Goal: Transaction & Acquisition: Purchase product/service

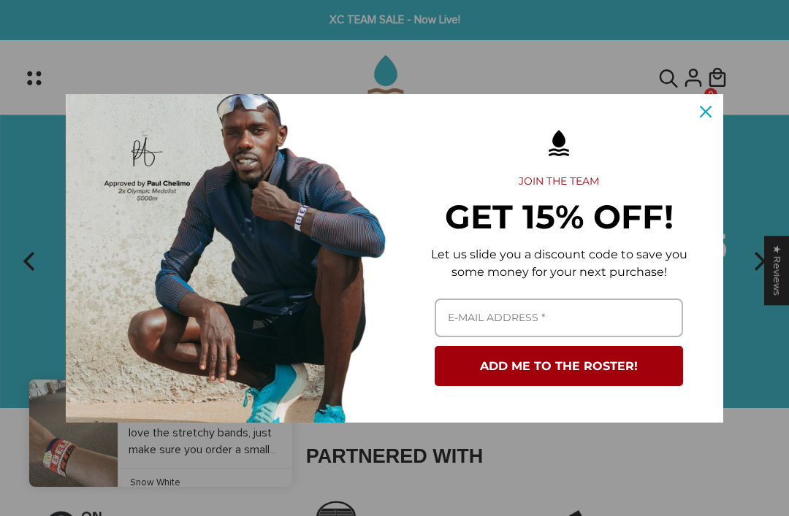
click at [674, 129] on div "Marketing offer form" at bounding box center [558, 143] width 299 height 47
click at [702, 108] on icon "close icon" at bounding box center [706, 112] width 12 height 12
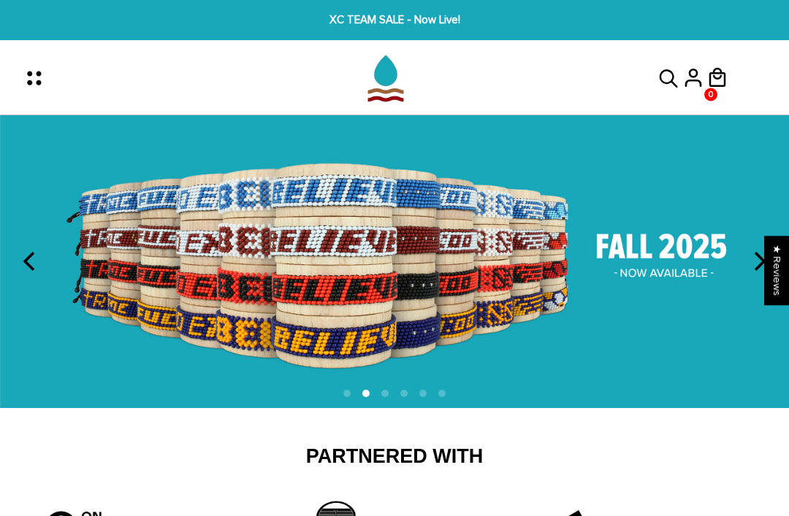
click at [39, 77] on icon "Menu" at bounding box center [38, 78] width 31 height 31
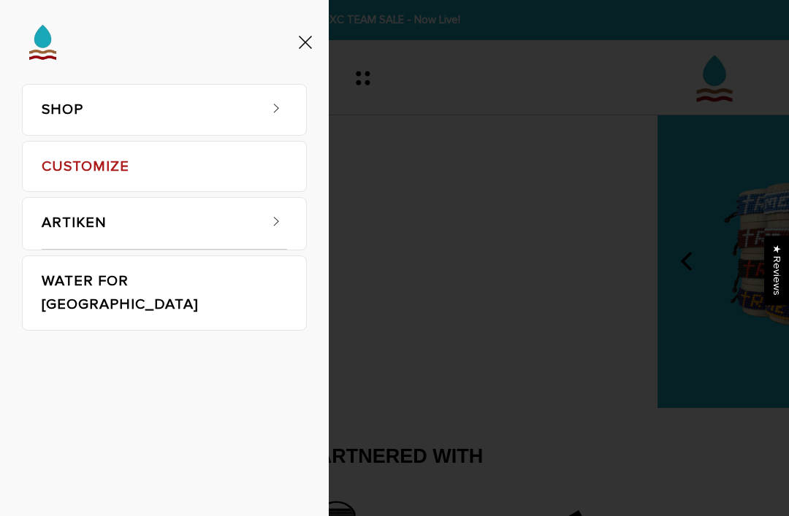
click at [89, 162] on link "CUSTOMIZE" at bounding box center [164, 167] width 245 height 50
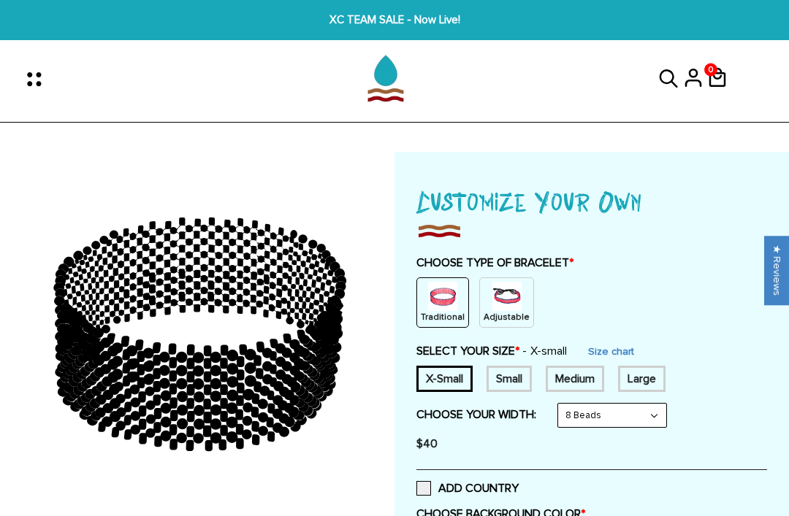
click at [34, 86] on icon "Menu" at bounding box center [38, 79] width 31 height 31
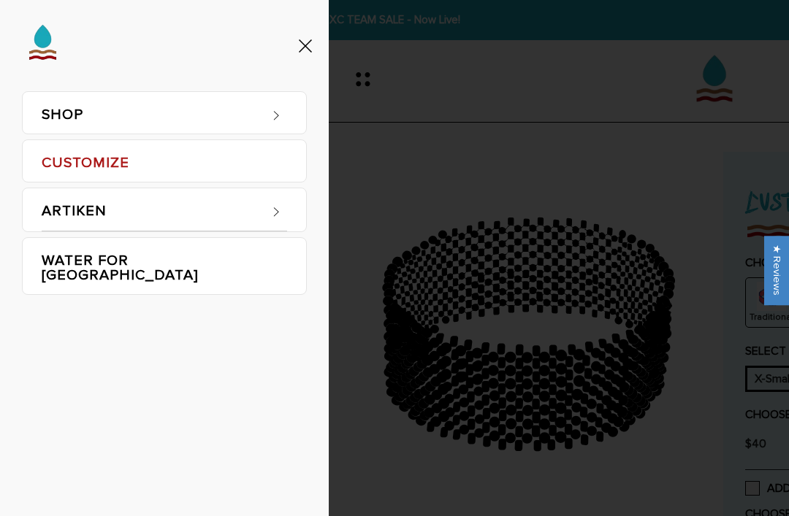
click at [71, 116] on link "SHOP" at bounding box center [150, 113] width 216 height 42
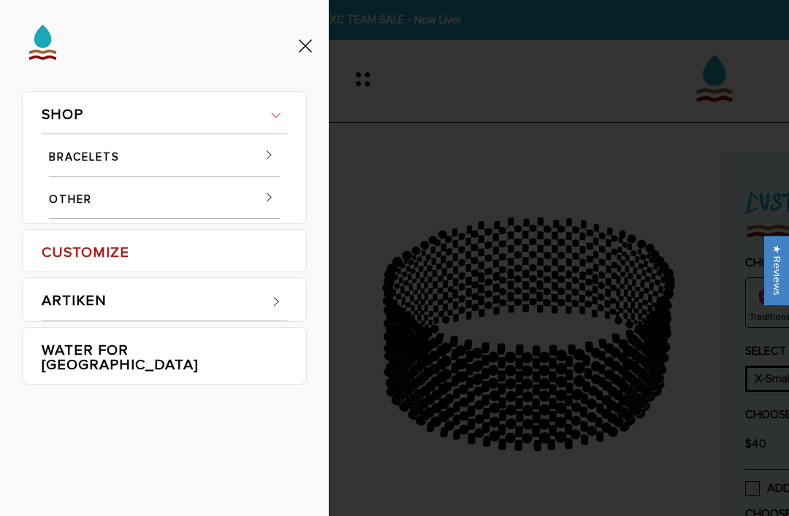
click at [89, 164] on link "BRACELETS" at bounding box center [164, 155] width 231 height 42
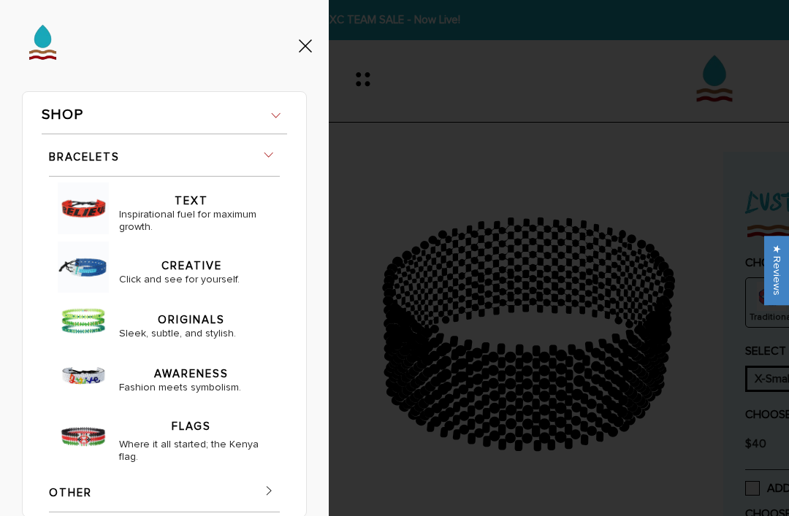
click at [86, 152] on link "BRACELETS" at bounding box center [164, 155] width 231 height 42
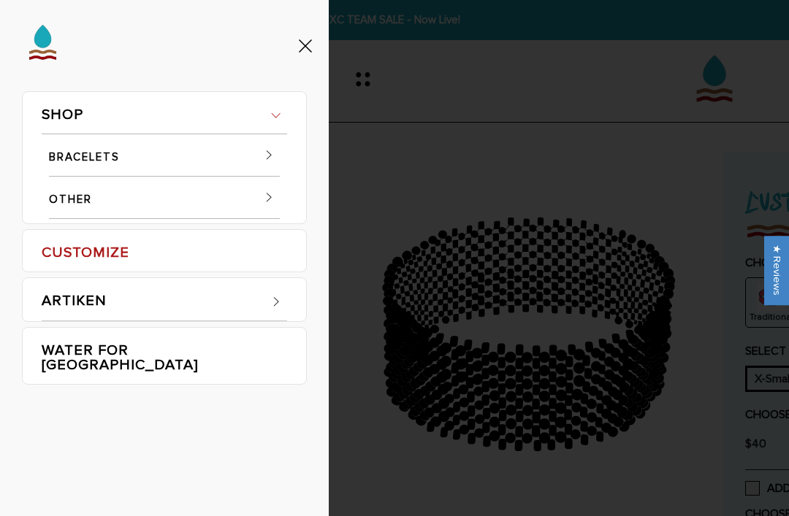
click at [85, 152] on link "BRACELETS" at bounding box center [164, 155] width 231 height 42
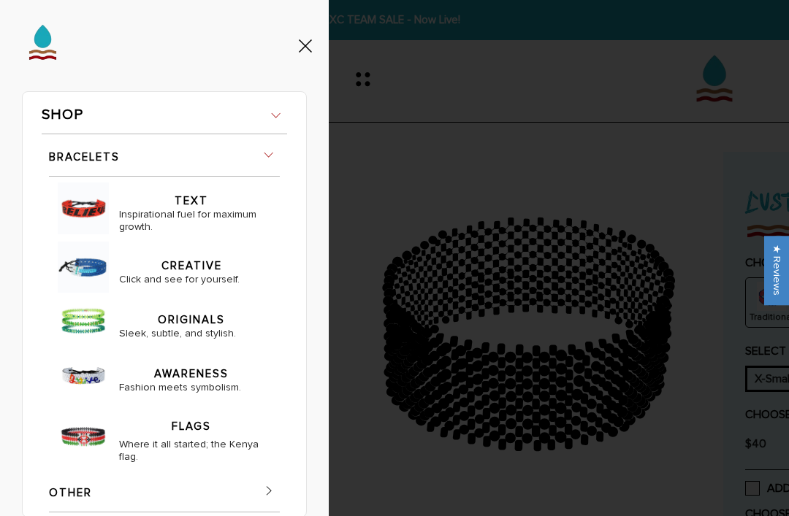
click at [71, 103] on link "SHOP" at bounding box center [164, 113] width 245 height 42
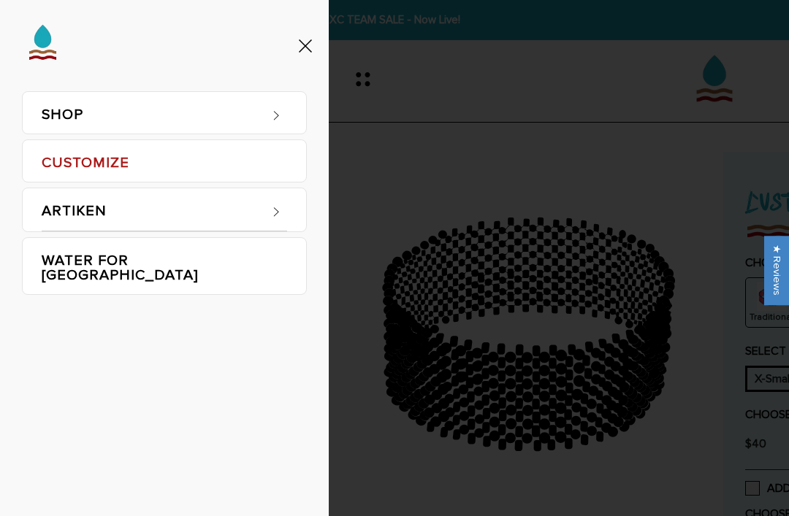
click at [66, 115] on link "SHOP" at bounding box center [150, 113] width 216 height 42
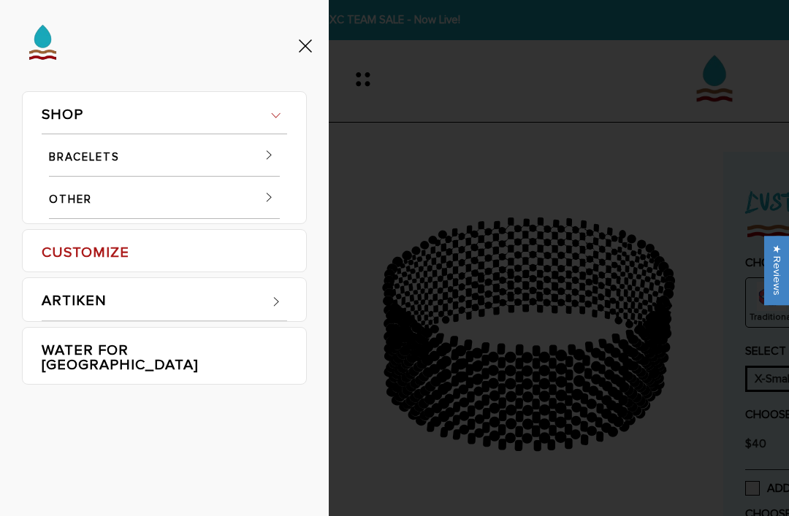
click at [83, 200] on link "OTHER" at bounding box center [164, 198] width 231 height 42
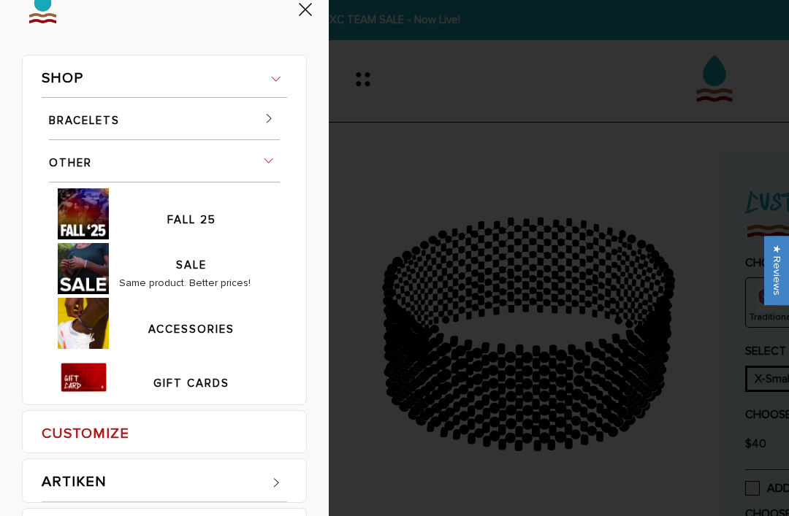
scroll to position [33, 0]
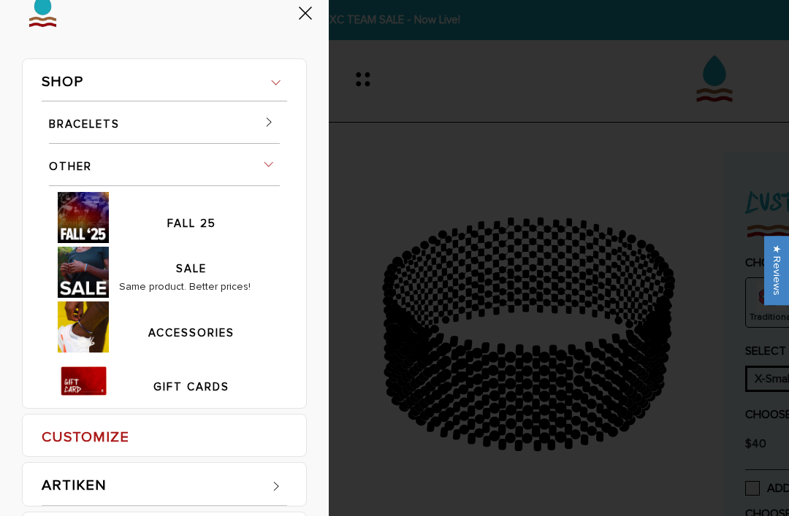
click at [80, 120] on link "BRACELETS" at bounding box center [164, 122] width 231 height 42
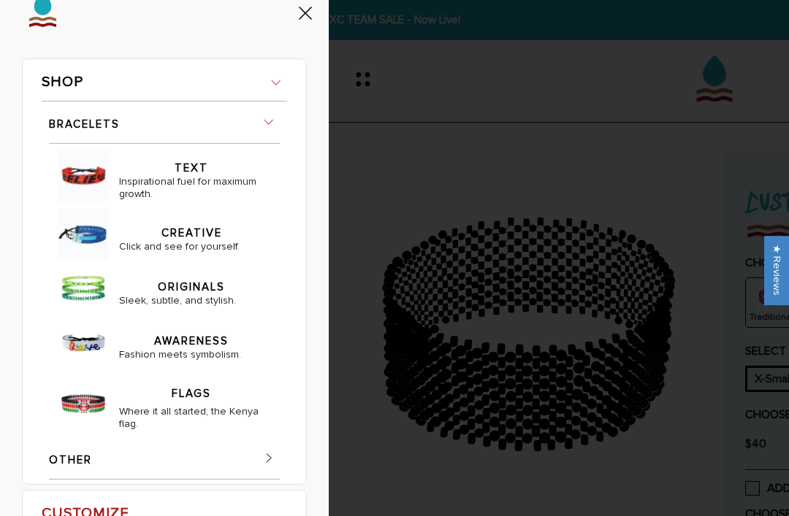
click at [101, 201] on img at bounding box center [83, 175] width 51 height 51
click at [192, 175] on link "TEXT" at bounding box center [191, 160] width 145 height 30
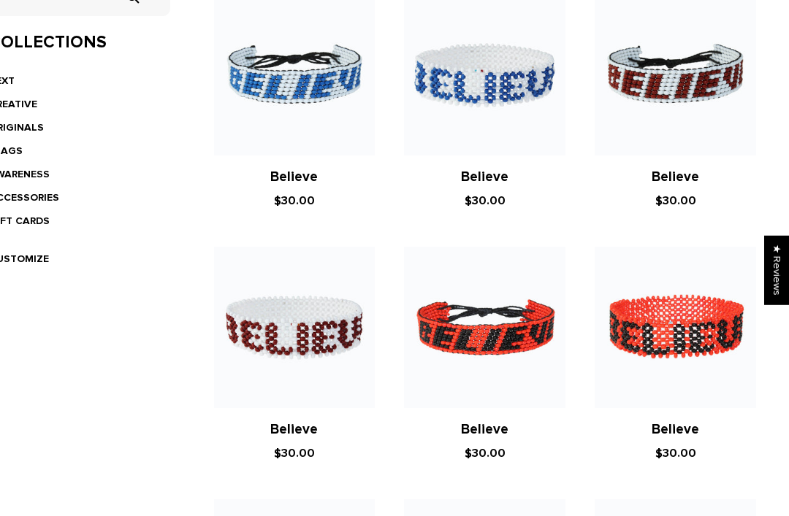
scroll to position [405, 11]
click at [681, 107] on img at bounding box center [674, 75] width 161 height 161
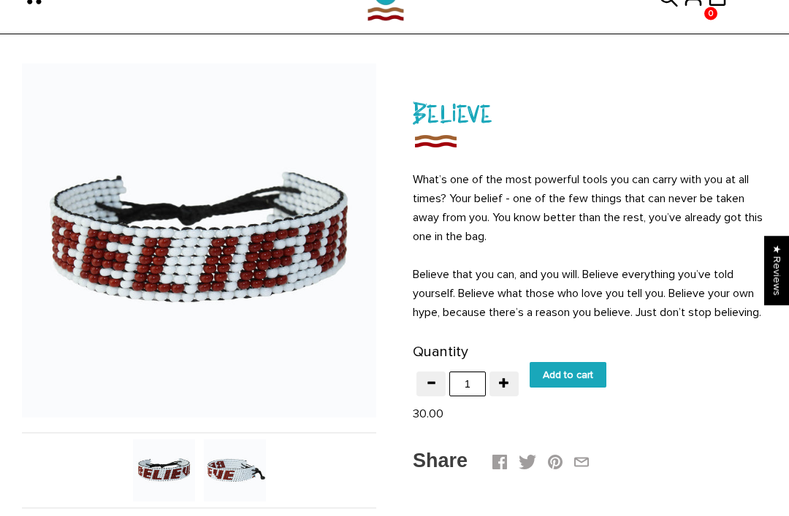
scroll to position [77, 0]
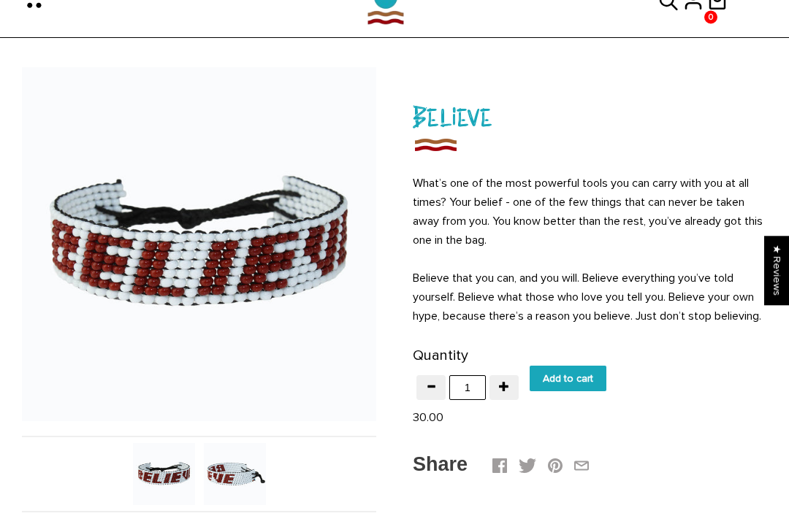
click at [238, 470] on img at bounding box center [235, 474] width 62 height 62
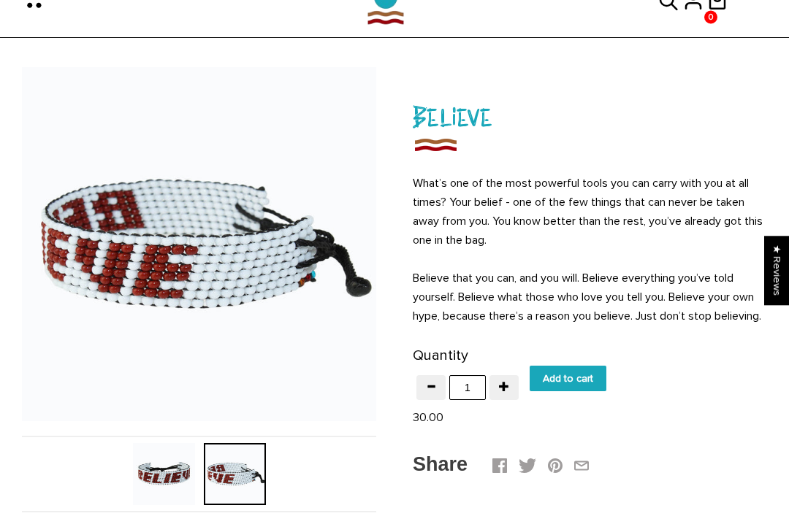
click at [161, 483] on img at bounding box center [164, 474] width 62 height 62
